Goal: Task Accomplishment & Management: Use online tool/utility

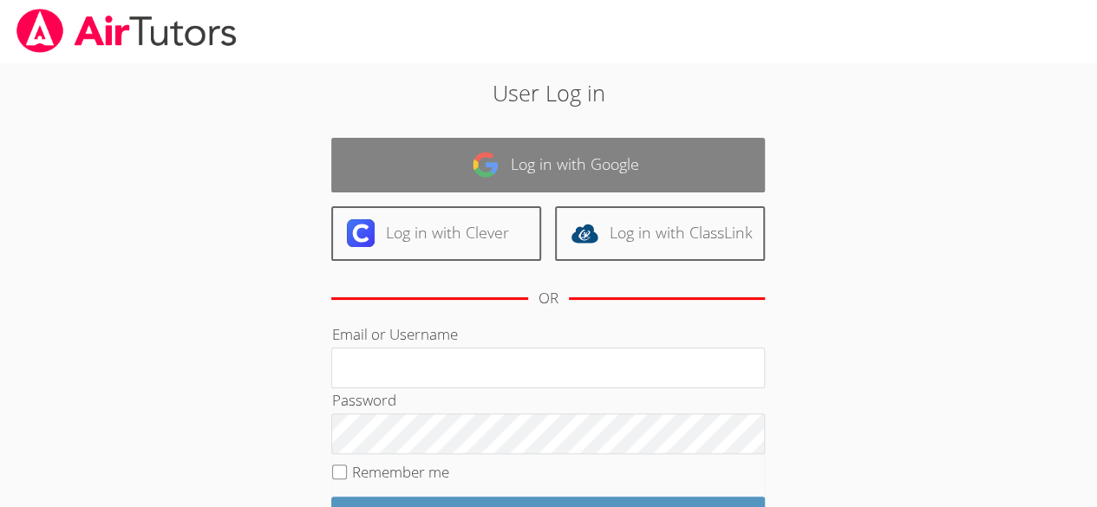
click at [572, 157] on link "Log in with Google" at bounding box center [548, 165] width 434 height 55
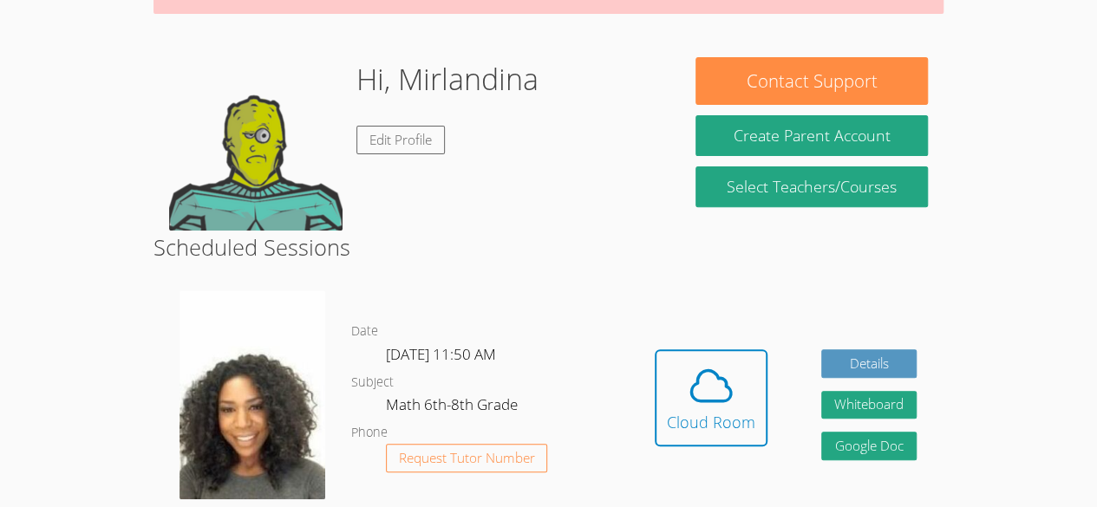
scroll to position [223, 0]
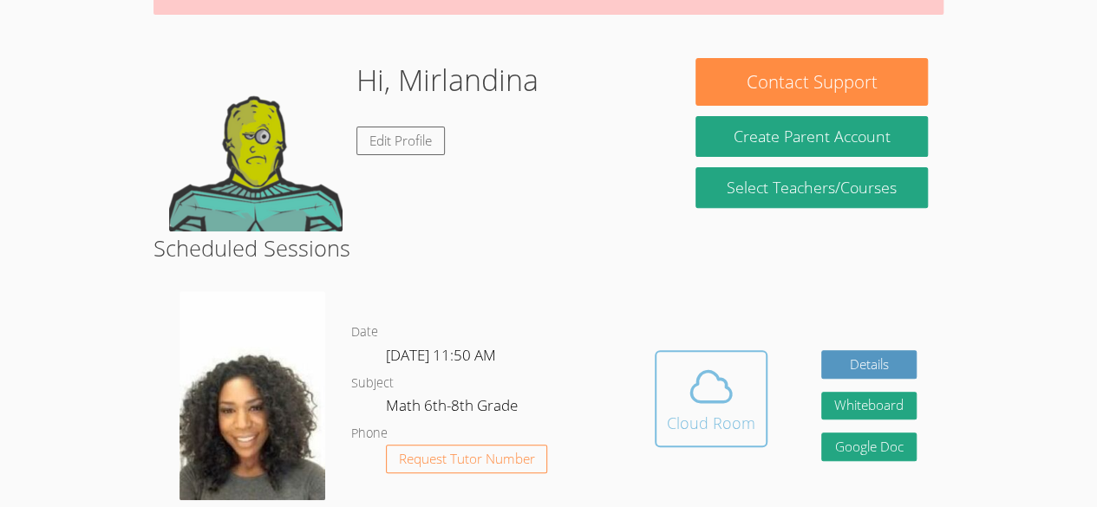
click at [730, 407] on icon at bounding box center [711, 387] width 49 height 49
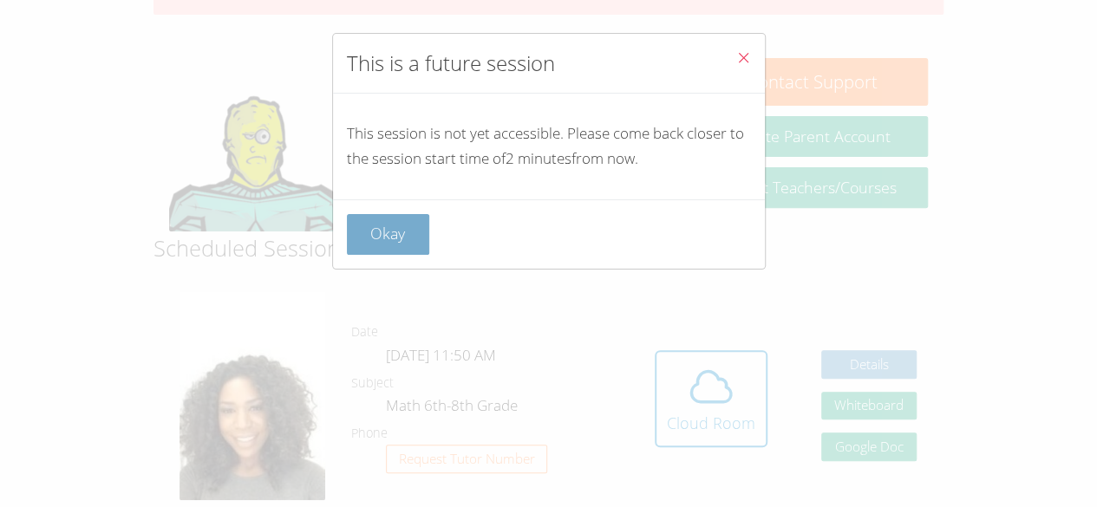
click at [403, 243] on button "Okay" at bounding box center [388, 234] width 83 height 41
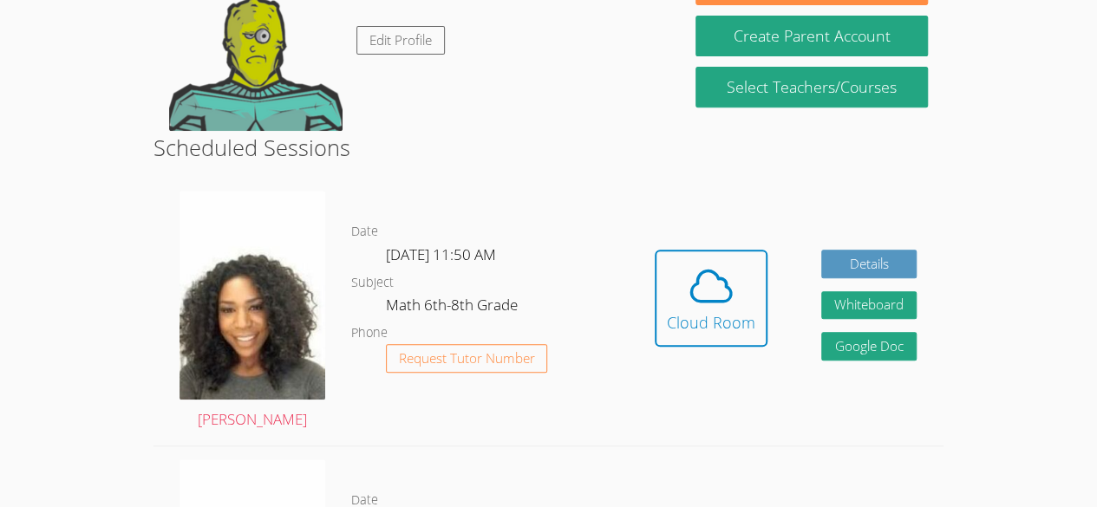
scroll to position [326, 0]
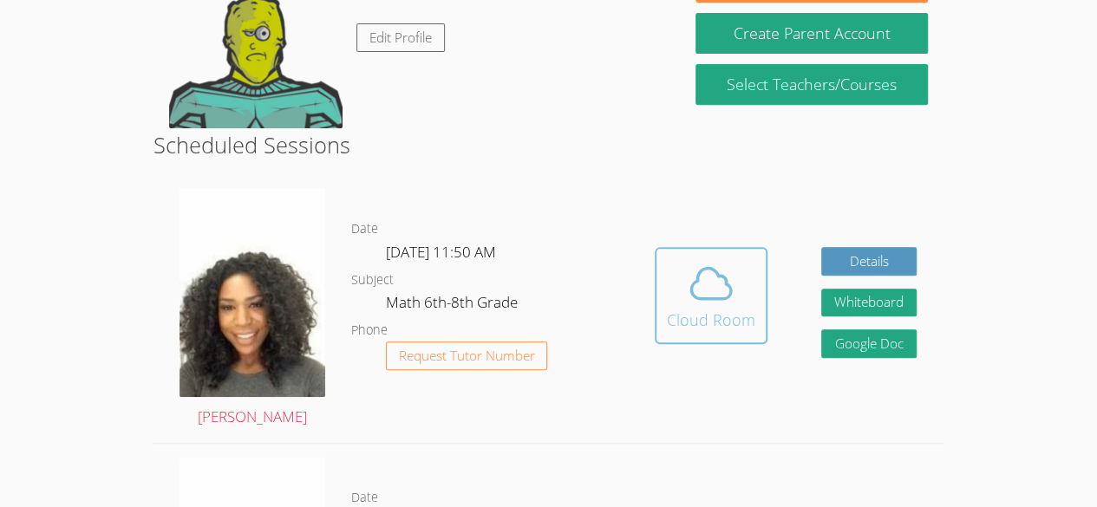
click at [711, 305] on icon at bounding box center [711, 283] width 49 height 49
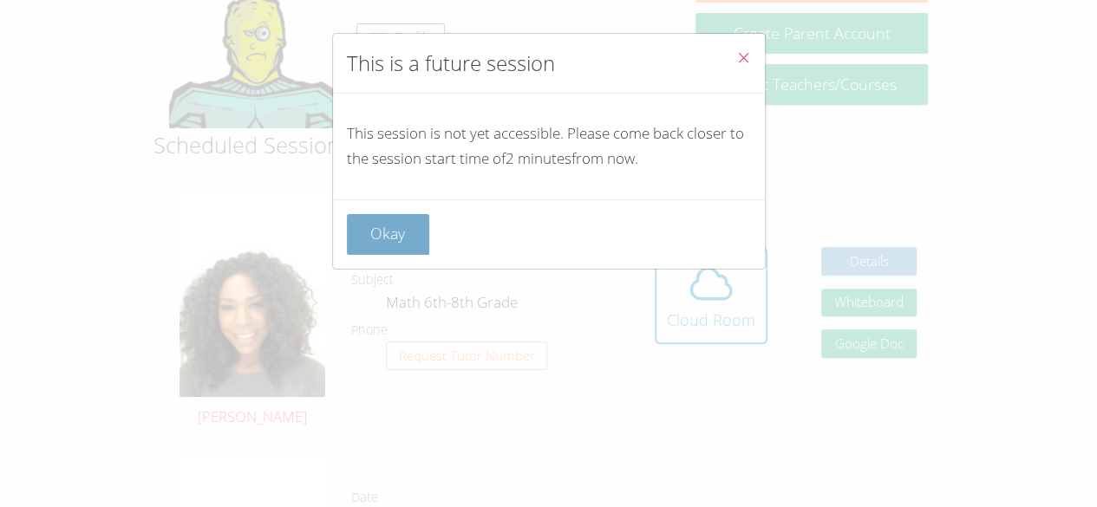
click at [408, 232] on button "Okay" at bounding box center [388, 234] width 83 height 41
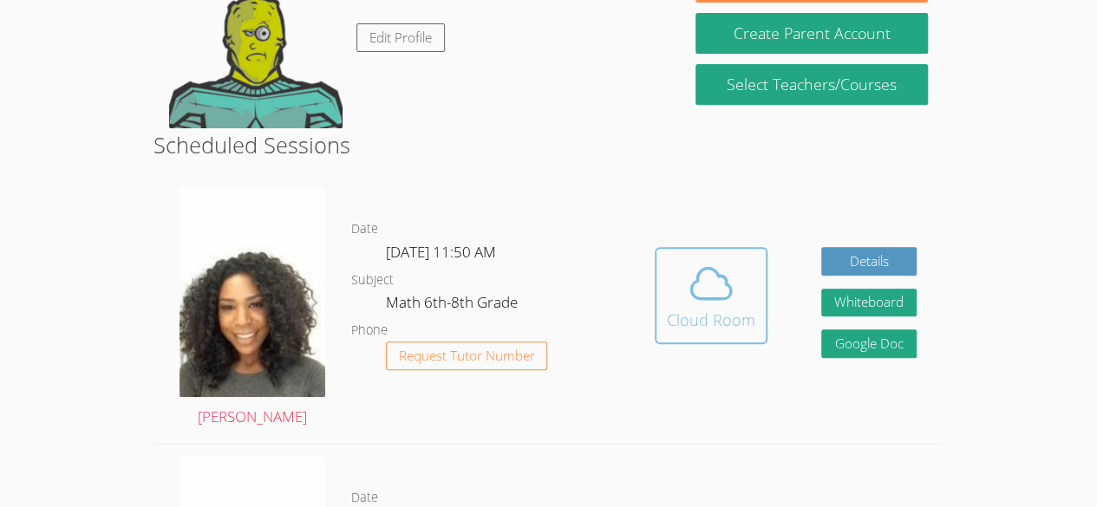
click at [694, 299] on icon at bounding box center [711, 283] width 49 height 49
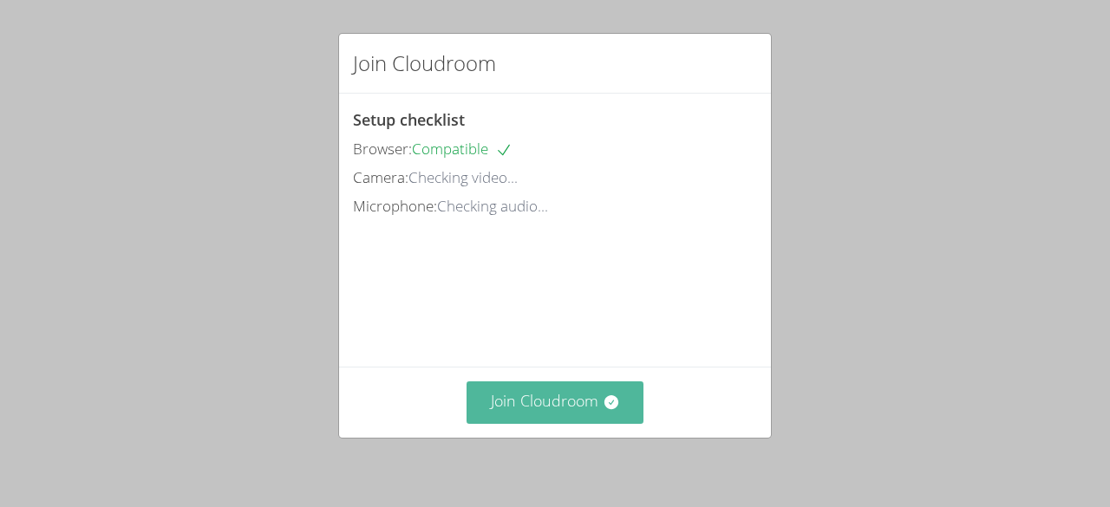
click at [585, 395] on button "Join Cloudroom" at bounding box center [556, 403] width 178 height 42
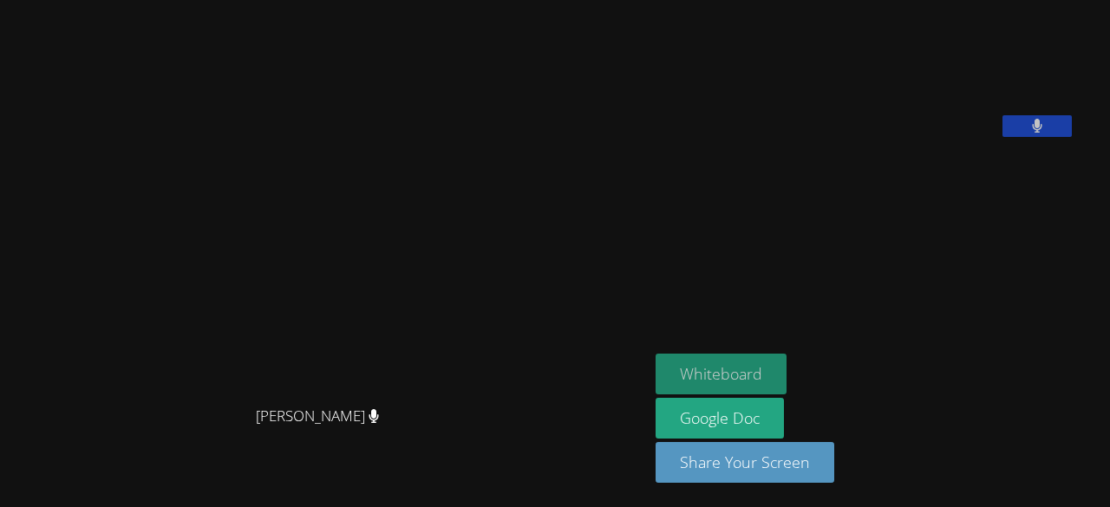
click at [765, 382] on button "Whiteboard" at bounding box center [721, 374] width 131 height 41
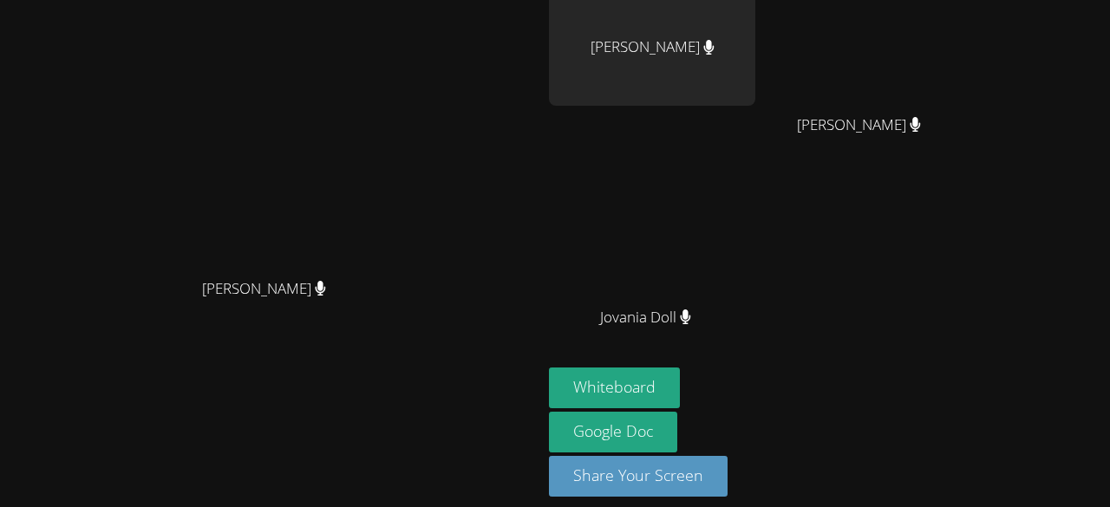
scroll to position [216, 0]
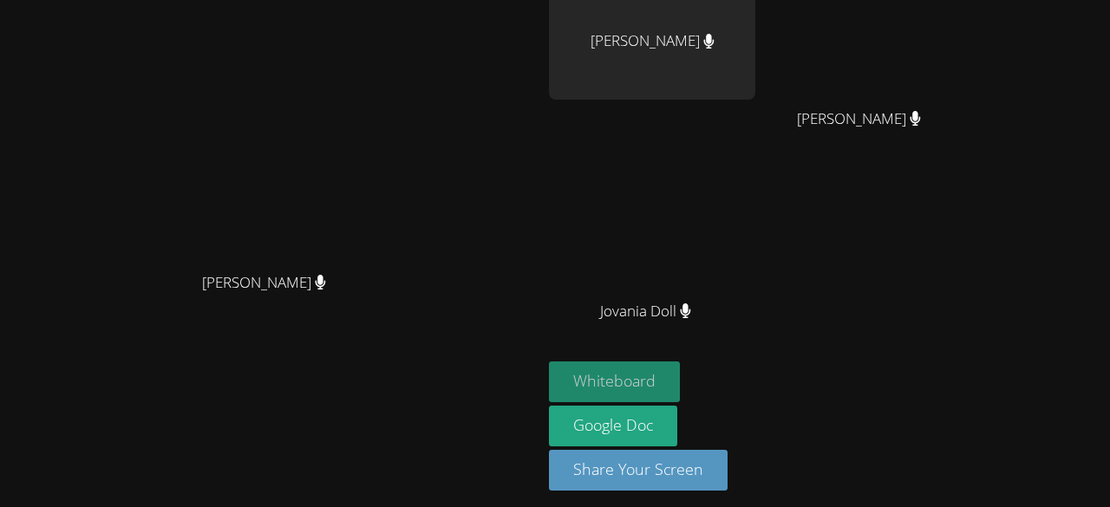
click at [680, 363] on button "Whiteboard" at bounding box center [614, 382] width 131 height 41
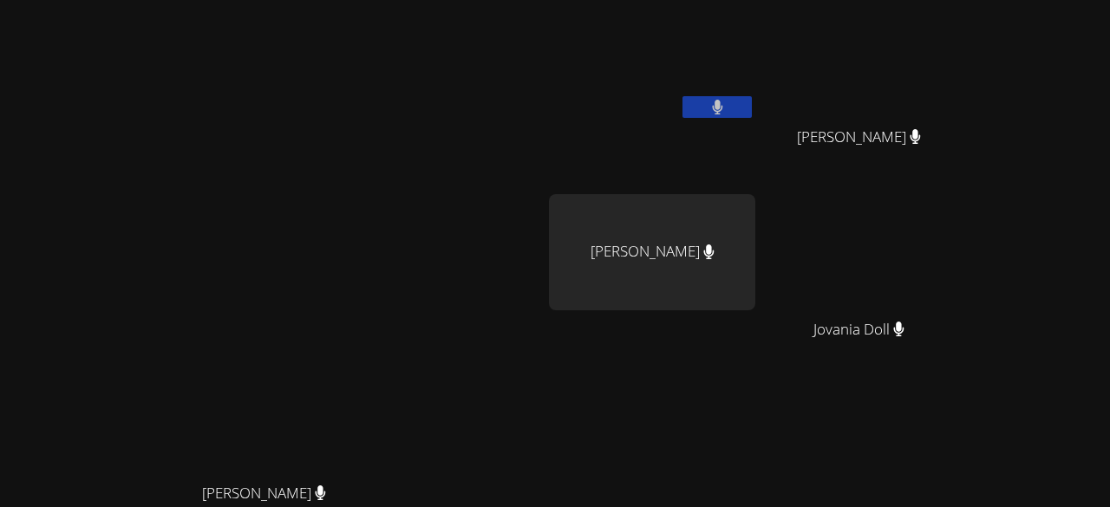
scroll to position [0, 0]
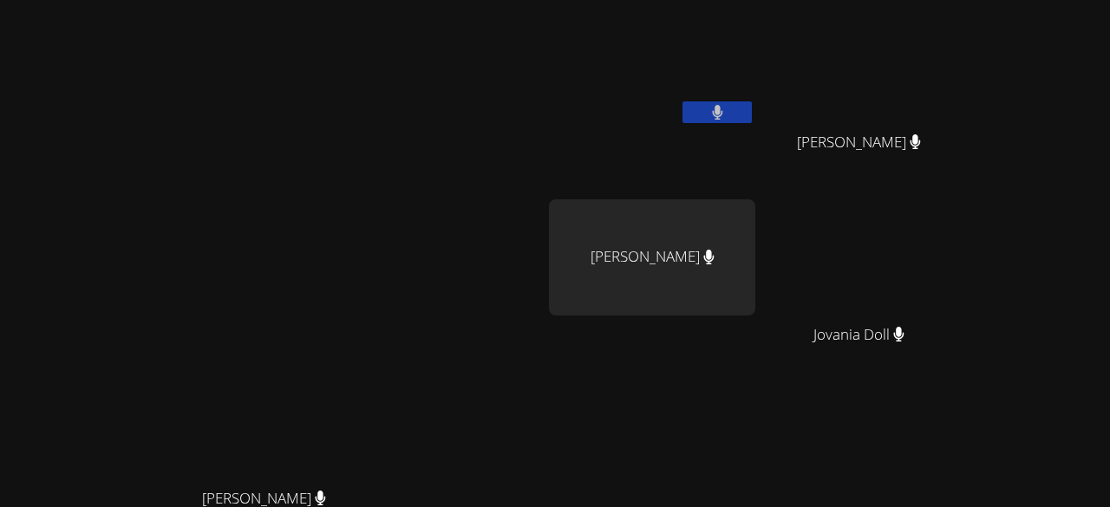
click at [734, 70] on video at bounding box center [652, 65] width 206 height 116
click at [755, 273] on div "[PERSON_NAME]" at bounding box center [652, 257] width 206 height 116
click at [755, 450] on video at bounding box center [652, 450] width 206 height 116
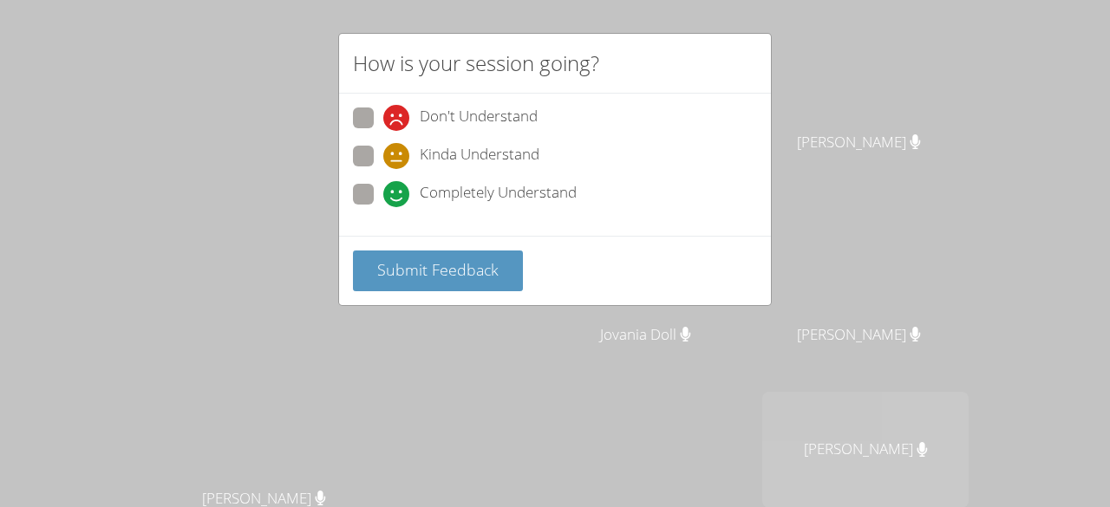
click at [383, 169] on span at bounding box center [383, 169] width 0 height 0
click at [383, 160] on input "Kinda Understand" at bounding box center [390, 153] width 15 height 15
radio input "true"
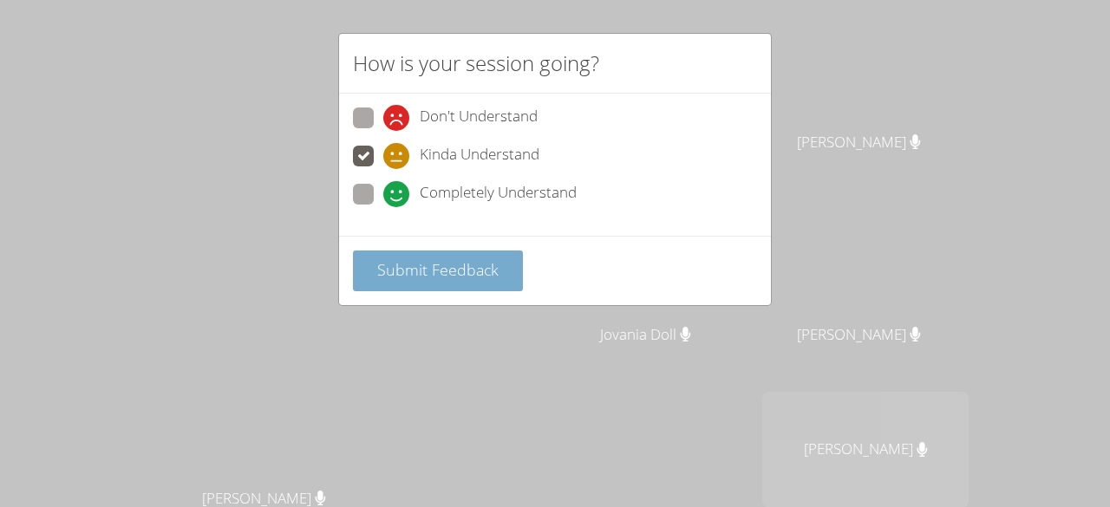
click at [389, 268] on span "Submit Feedback" at bounding box center [437, 269] width 121 height 21
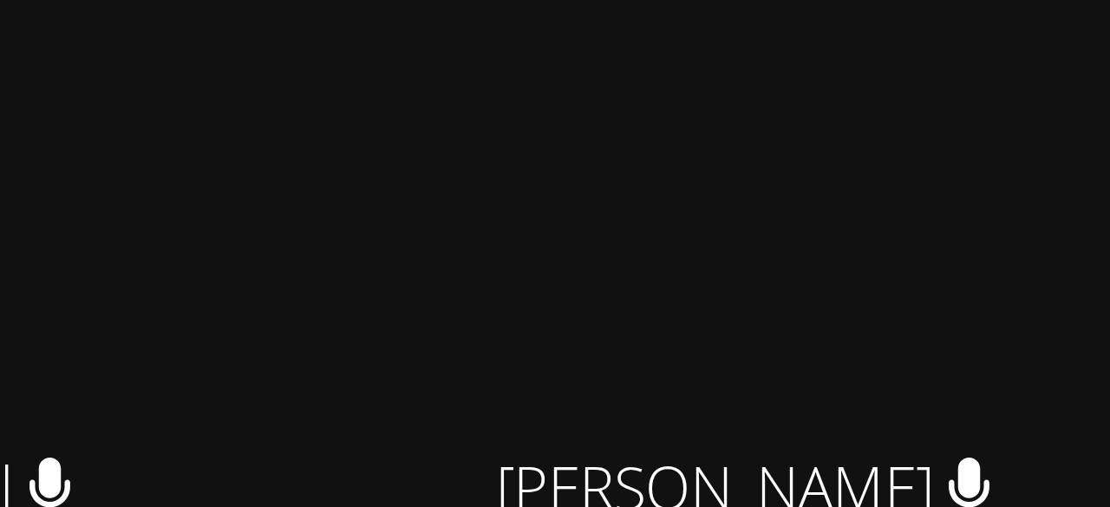
scroll to position [212, 0]
